Goal: Navigation & Orientation: Find specific page/section

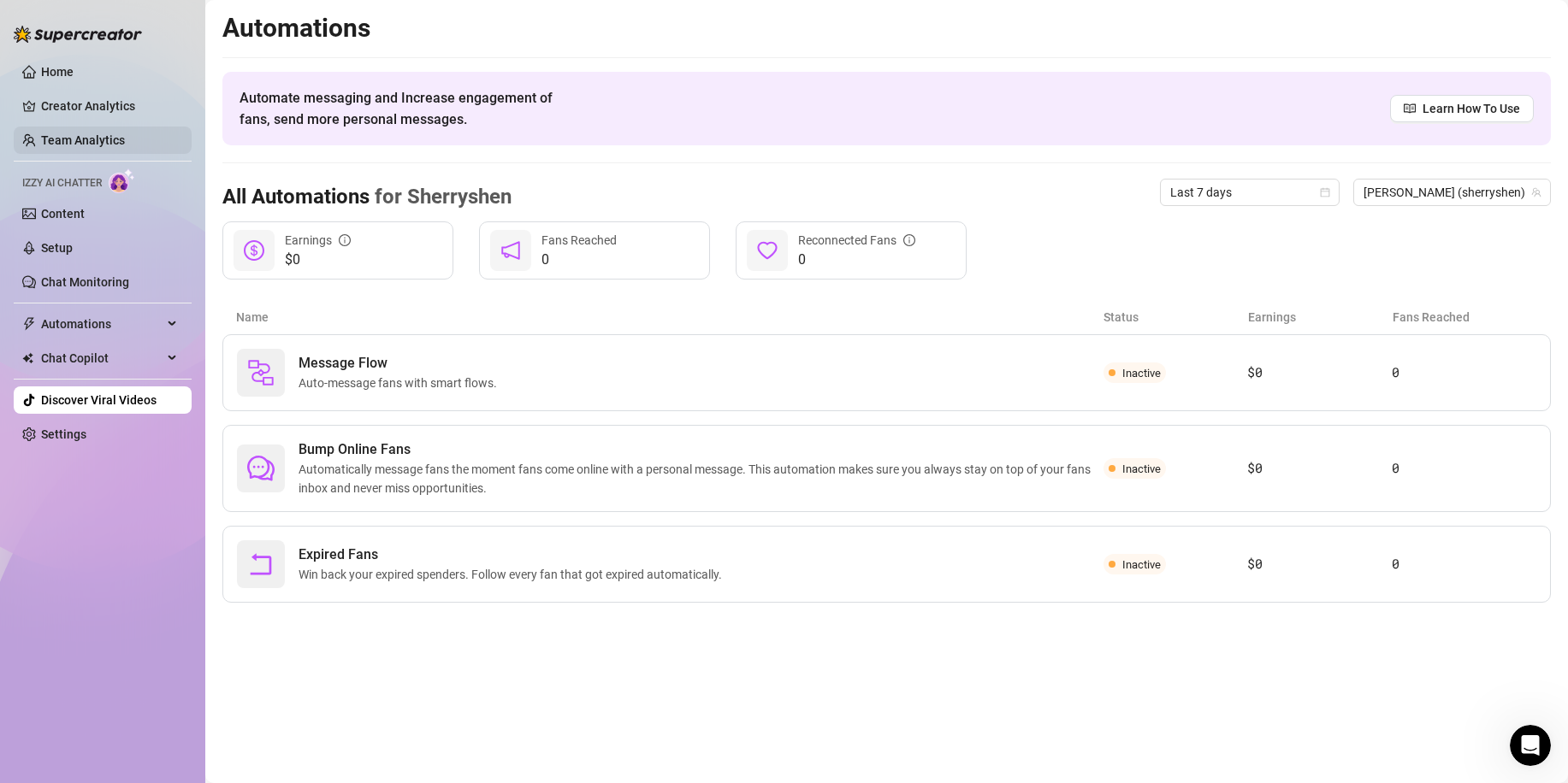
click at [102, 140] on link "Team Analytics" at bounding box center [83, 140] width 83 height 14
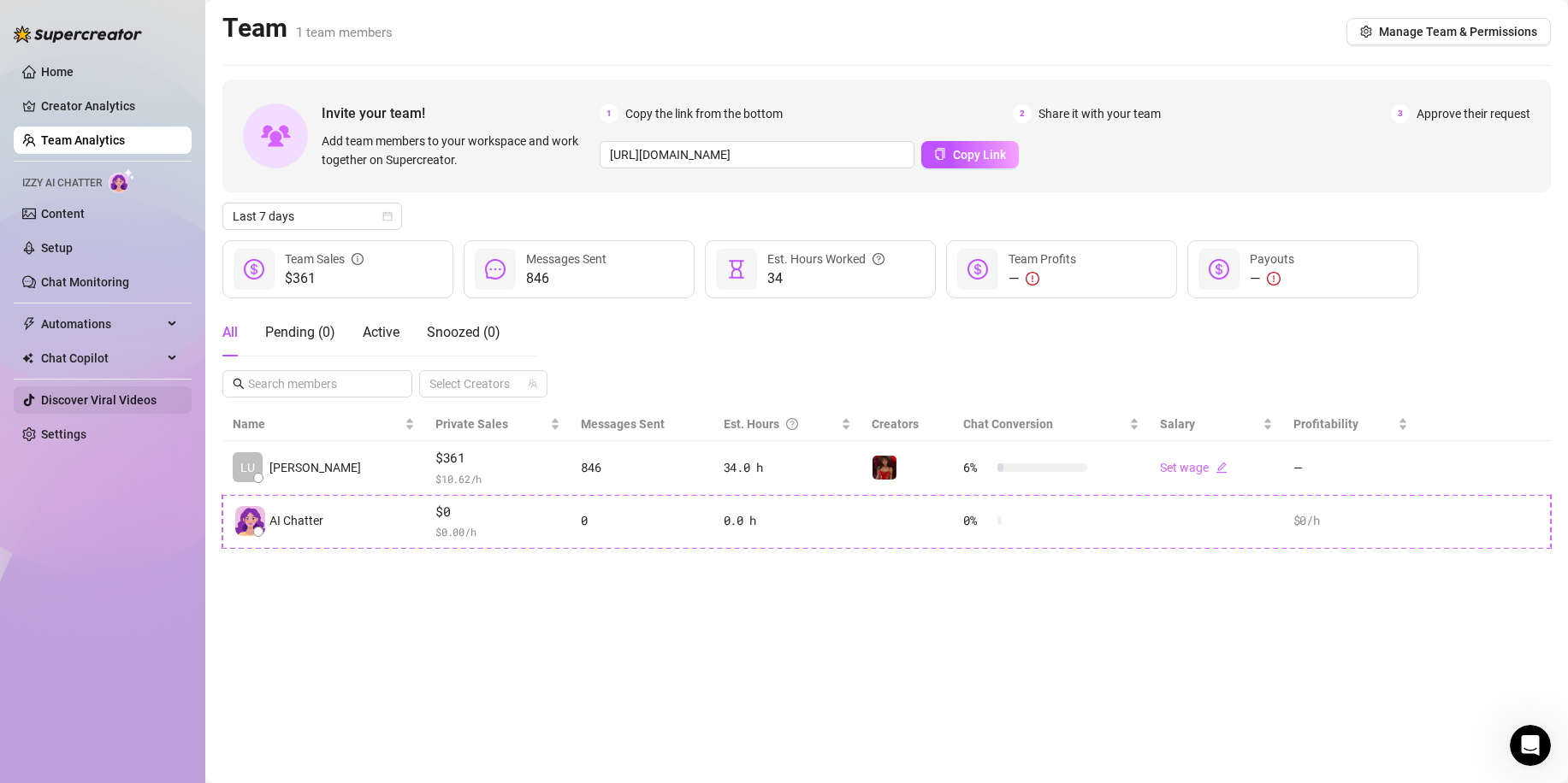
click at [77, 403] on link "Discover Viral Videos" at bounding box center [99, 400] width 115 height 14
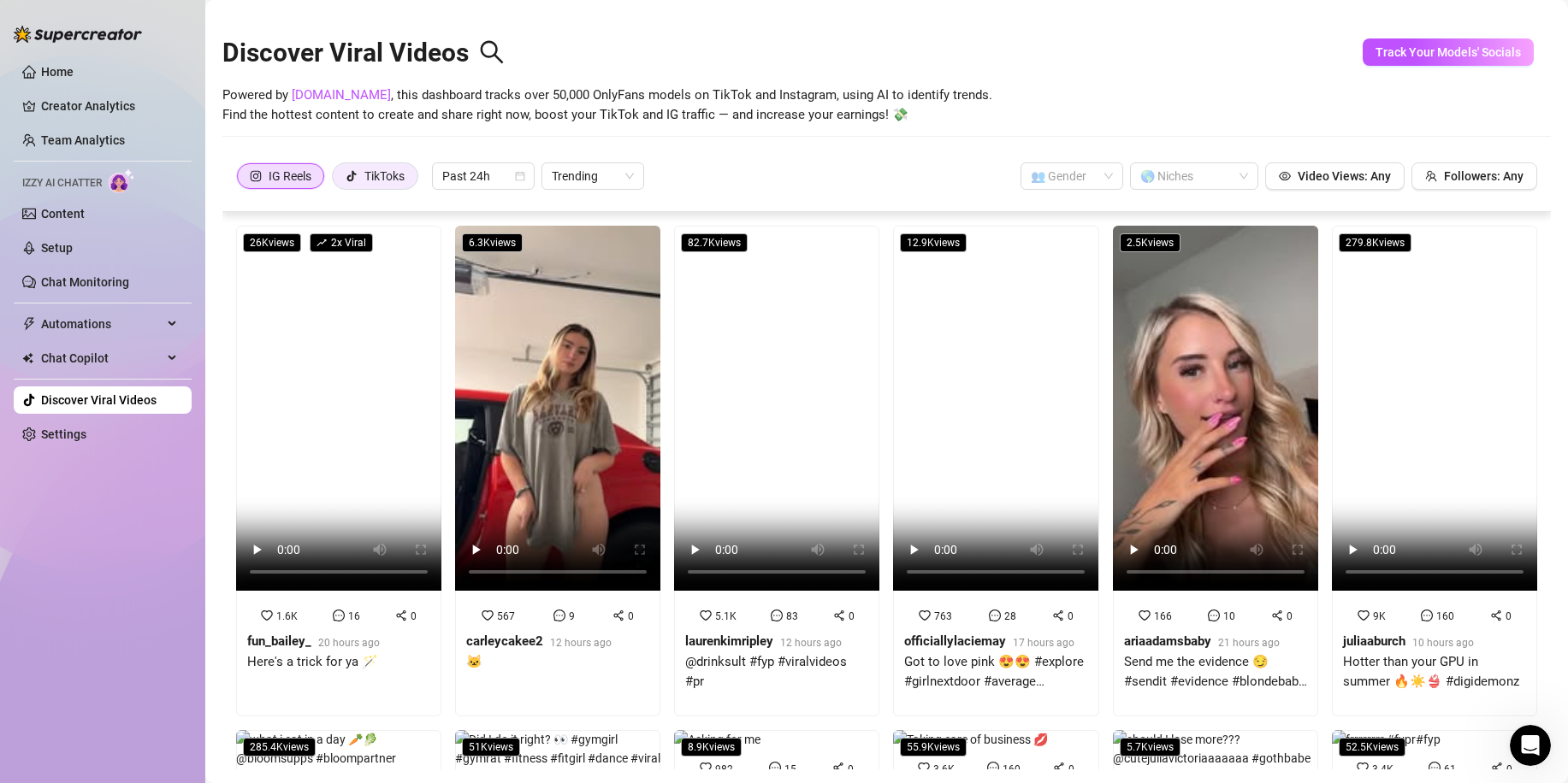
click at [361, 175] on div "TikToks" at bounding box center [374, 176] width 59 height 26
click at [337, 181] on input "TikToks" at bounding box center [337, 181] width 0 height 0
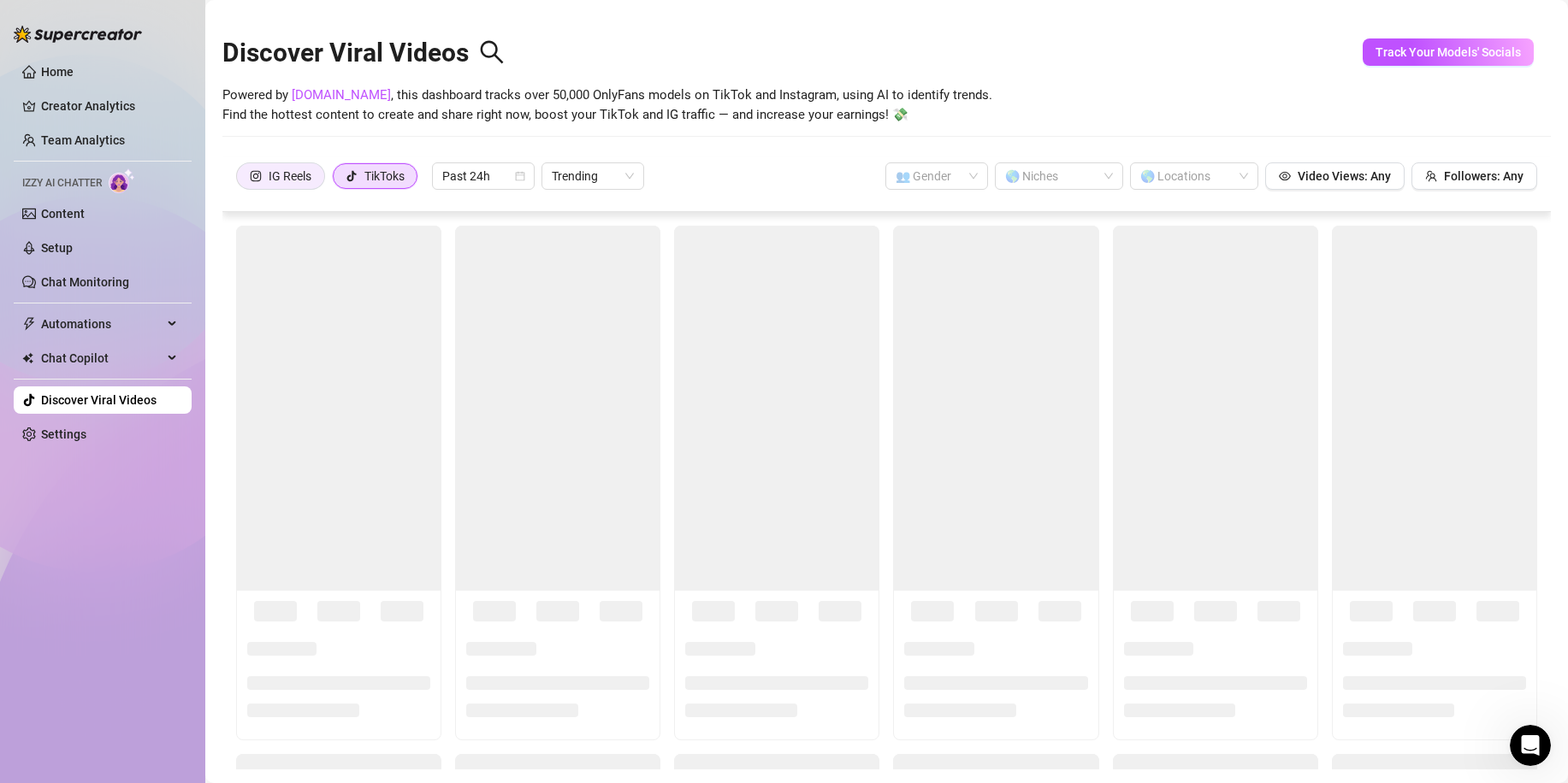
click at [281, 175] on div "IG Reels" at bounding box center [290, 176] width 43 height 26
click at [241, 181] on input "IG Reels" at bounding box center [241, 181] width 0 height 0
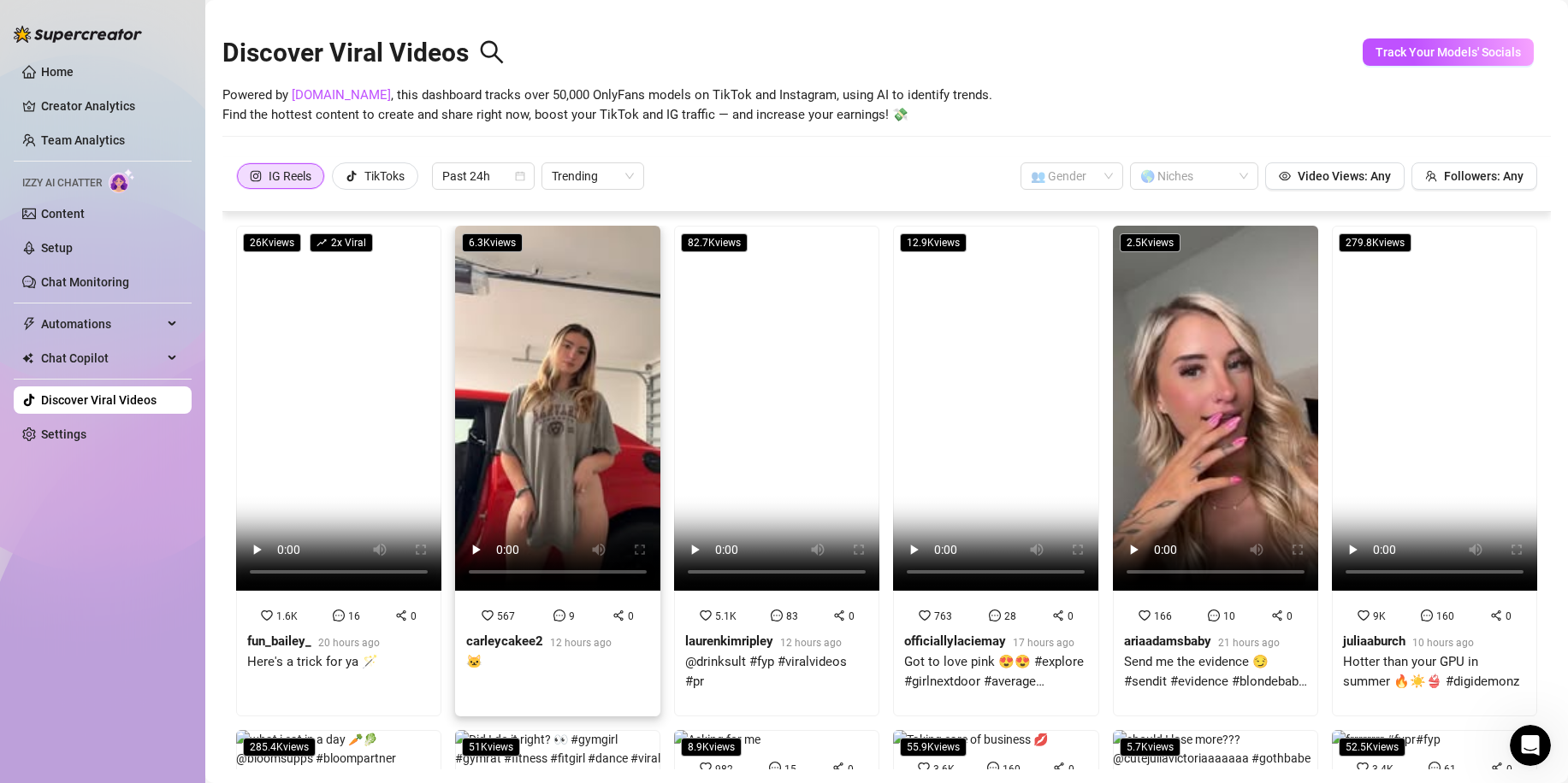
click at [523, 291] on video at bounding box center [558, 408] width 206 height 365
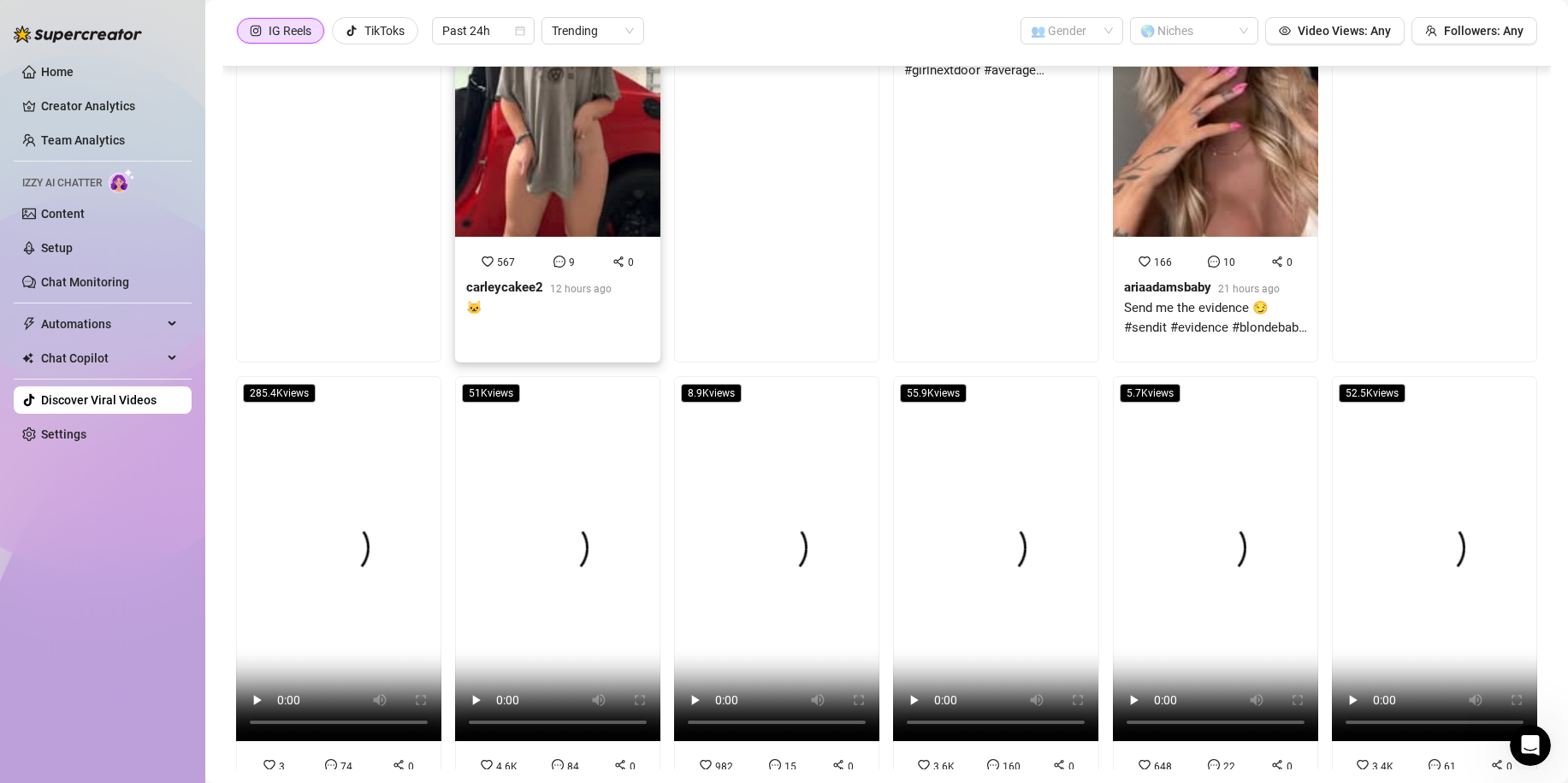
scroll to position [343, 0]
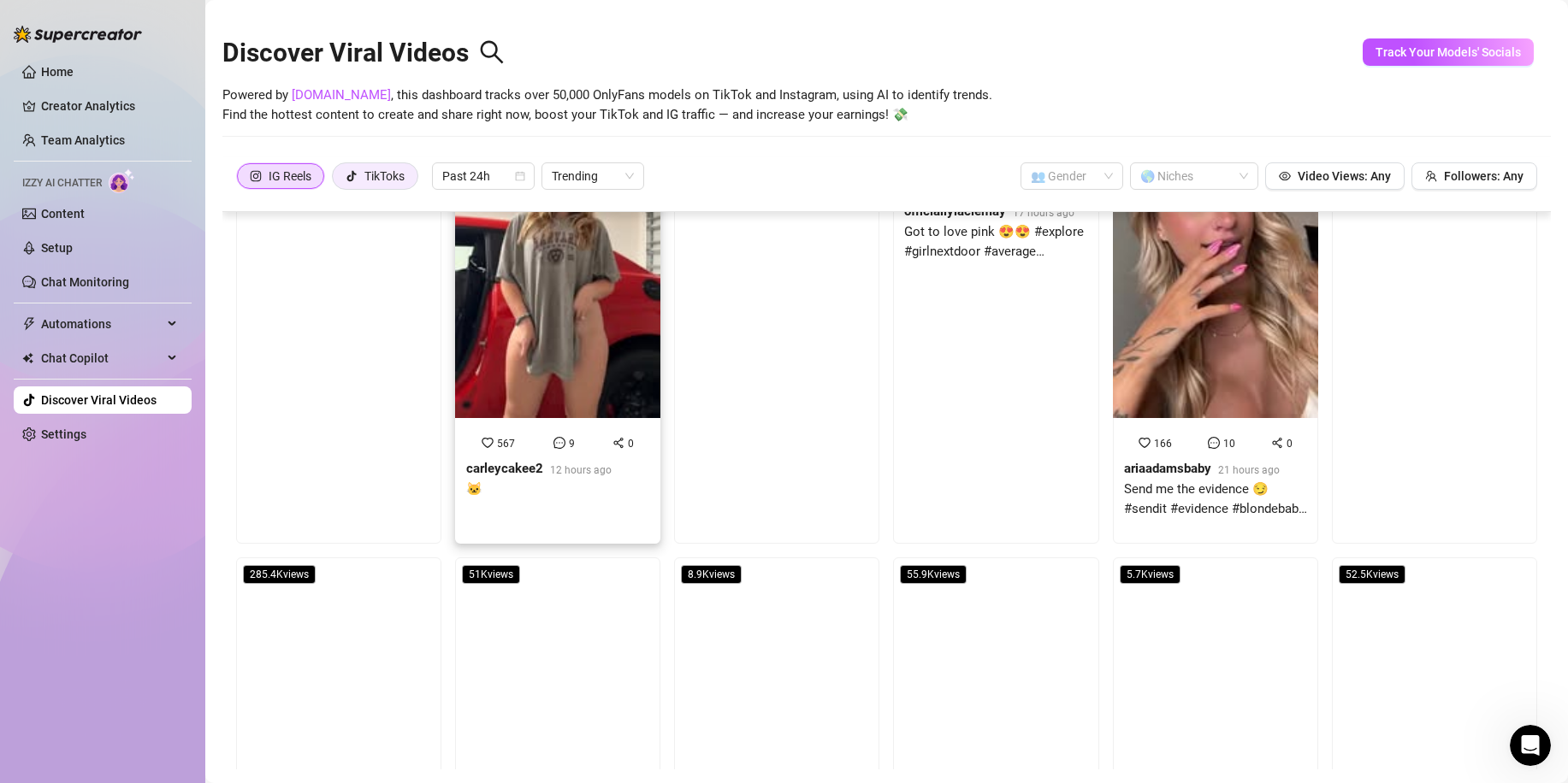
click at [382, 171] on div "TikToks" at bounding box center [384, 176] width 40 height 26
click at [337, 181] on input "TikToks" at bounding box center [337, 181] width 0 height 0
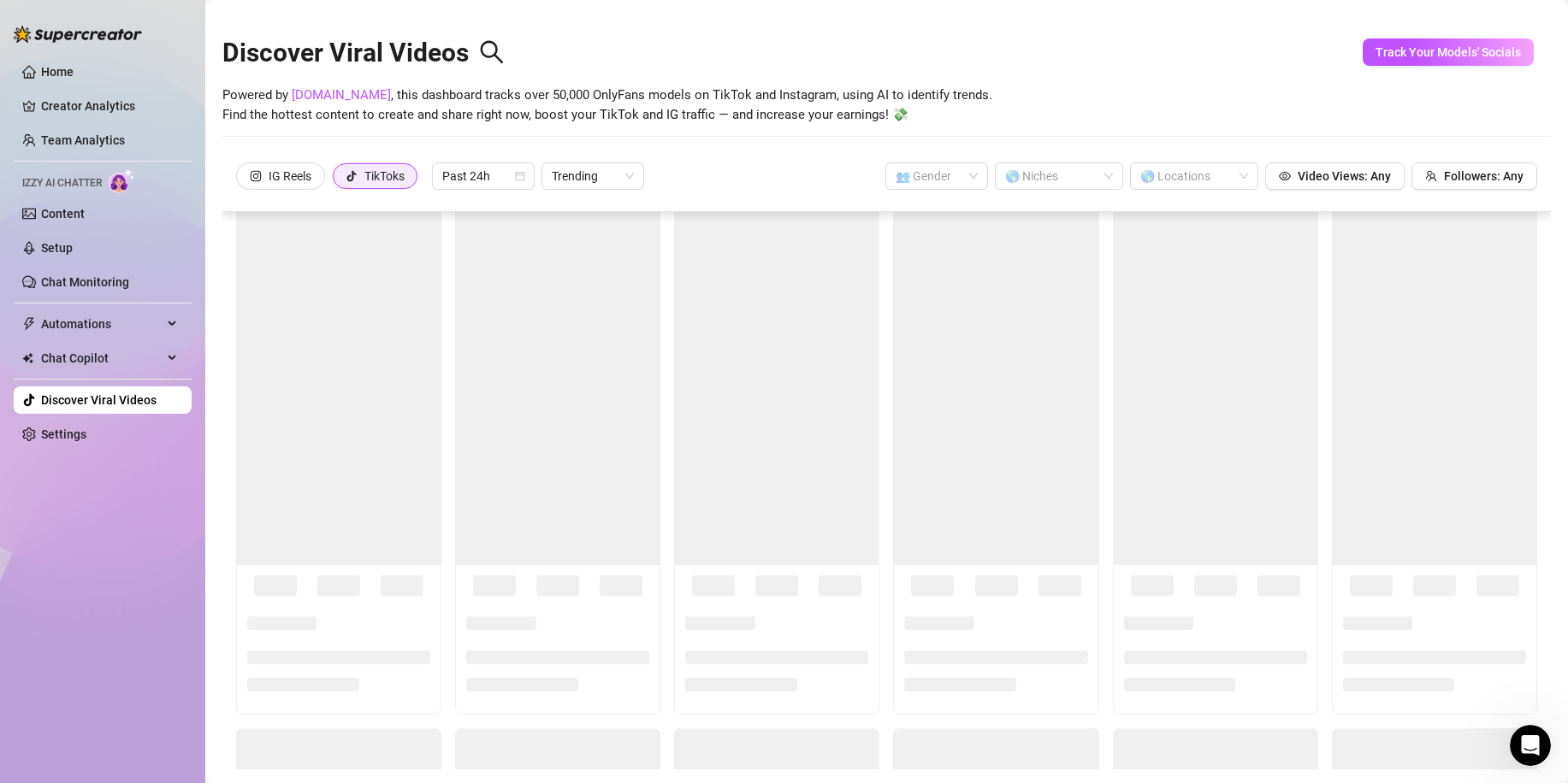
scroll to position [0, 0]
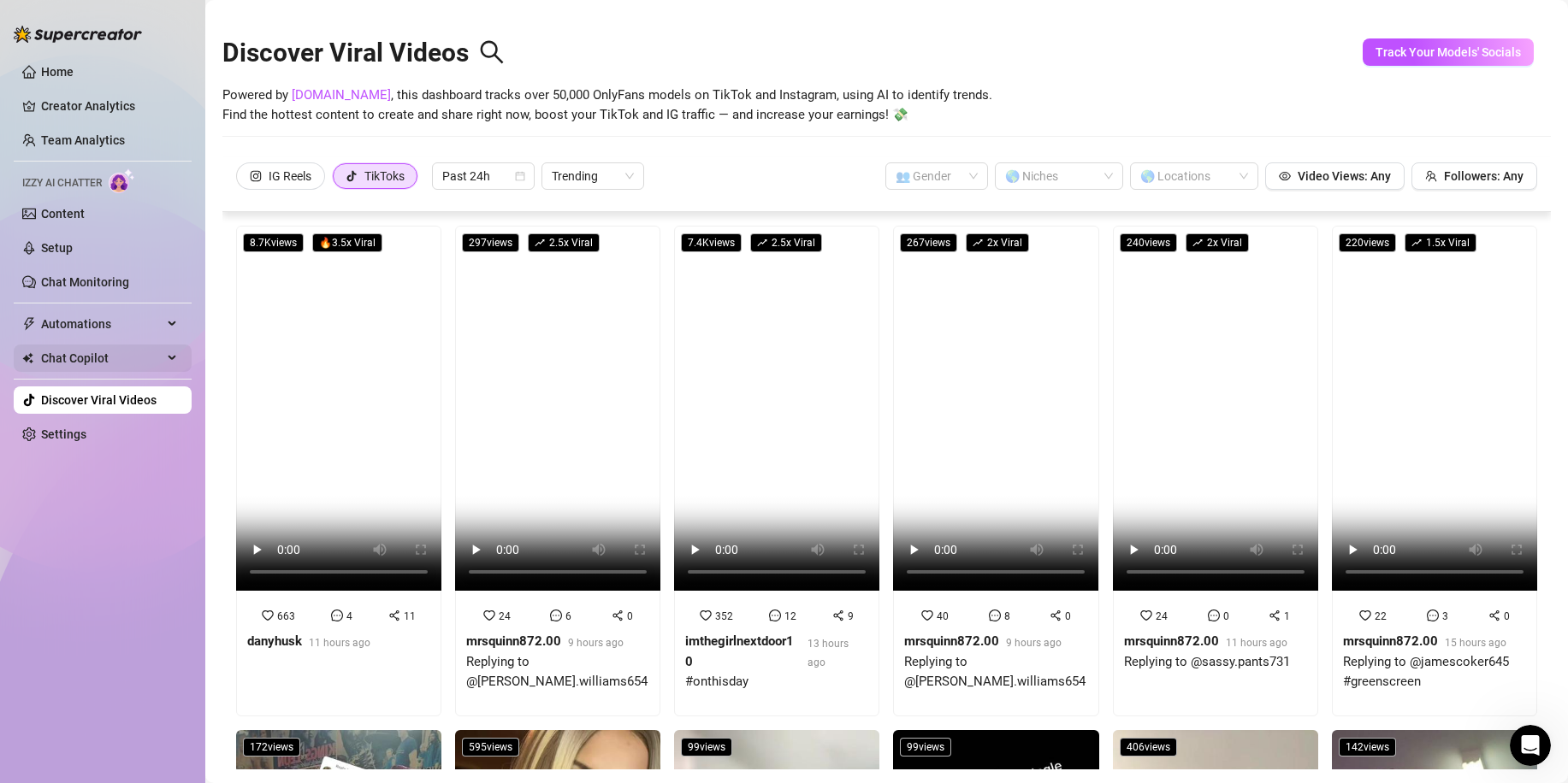
click at [98, 358] on span "Chat Copilot" at bounding box center [102, 358] width 121 height 28
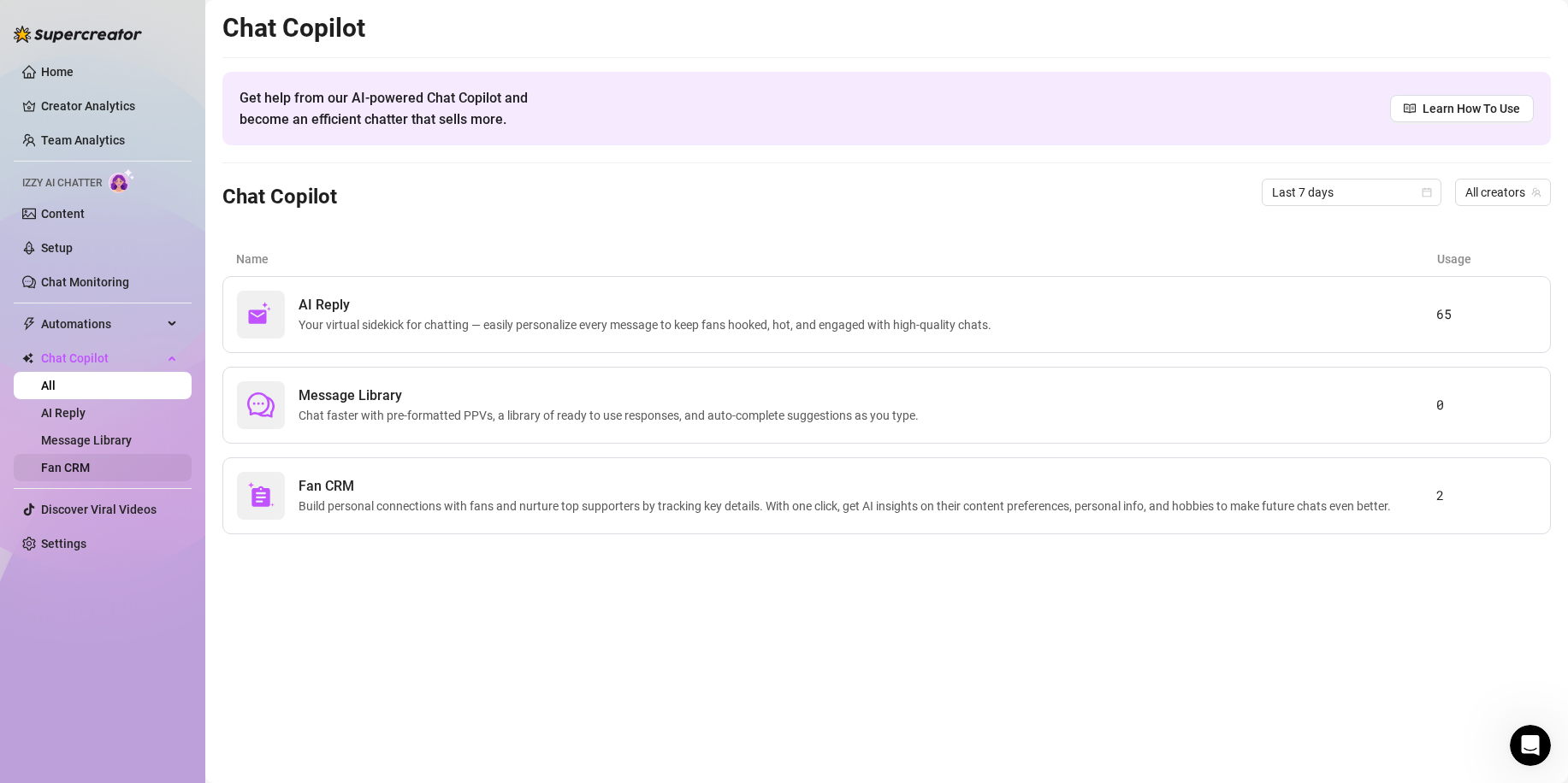
click at [90, 461] on link "Fan CRM" at bounding box center [65, 468] width 49 height 14
